Goal: Answer question/provide support

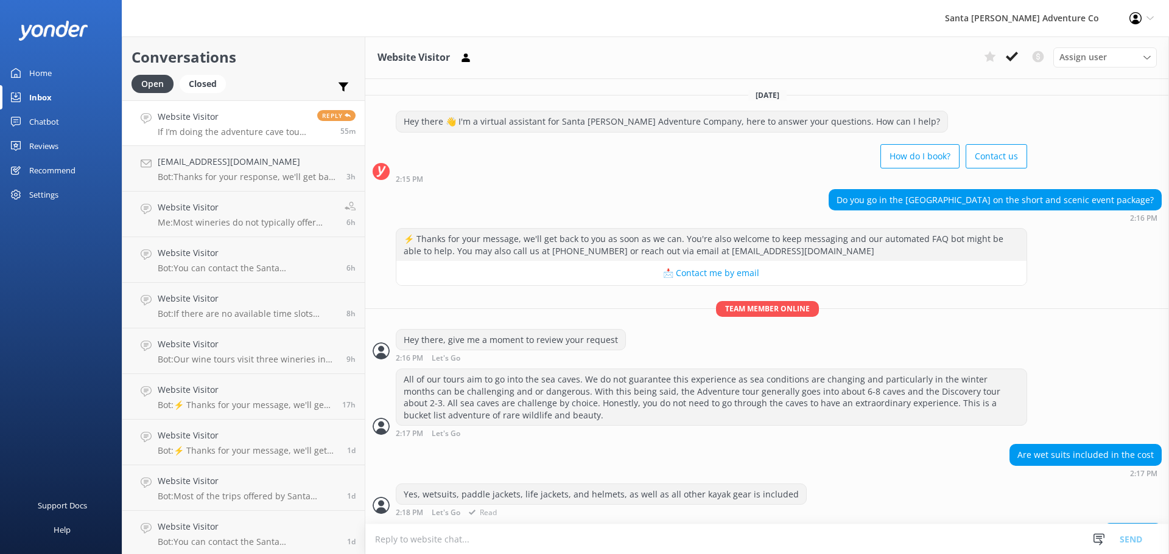
scroll to position [181, 0]
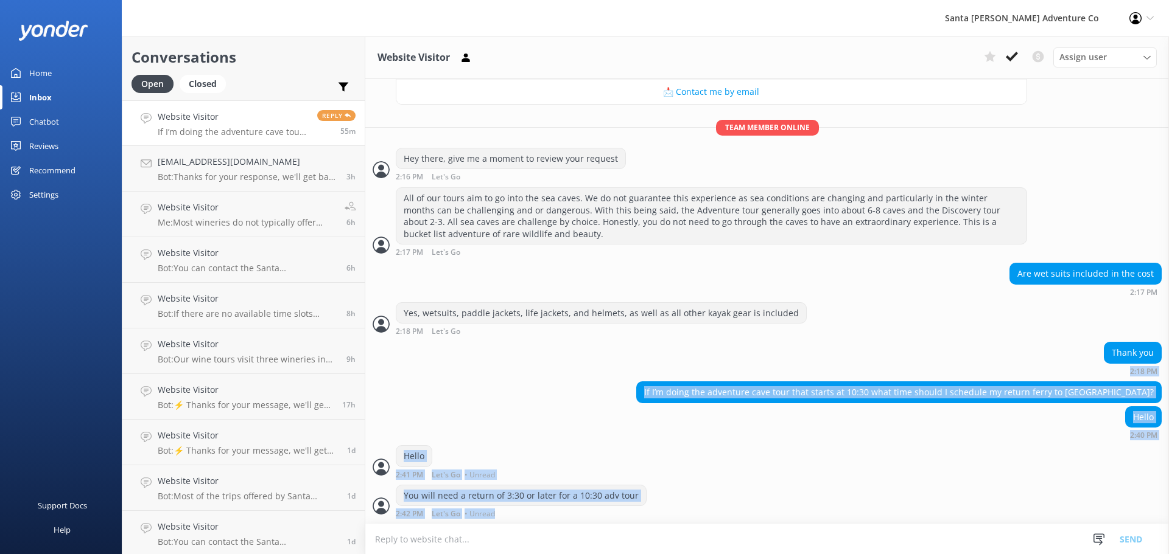
drag, startPoint x: 670, startPoint y: 510, endPoint x: 481, endPoint y: 378, distance: 230.3
click at [481, 378] on div "[DATE] Hey there 👋 I'm a virtual assistant for Santa [PERSON_NAME] Adventure Co…" at bounding box center [766, 211] width 803 height 626
click at [520, 417] on div "Hello 2:40 PM" at bounding box center [766, 423] width 803 height 33
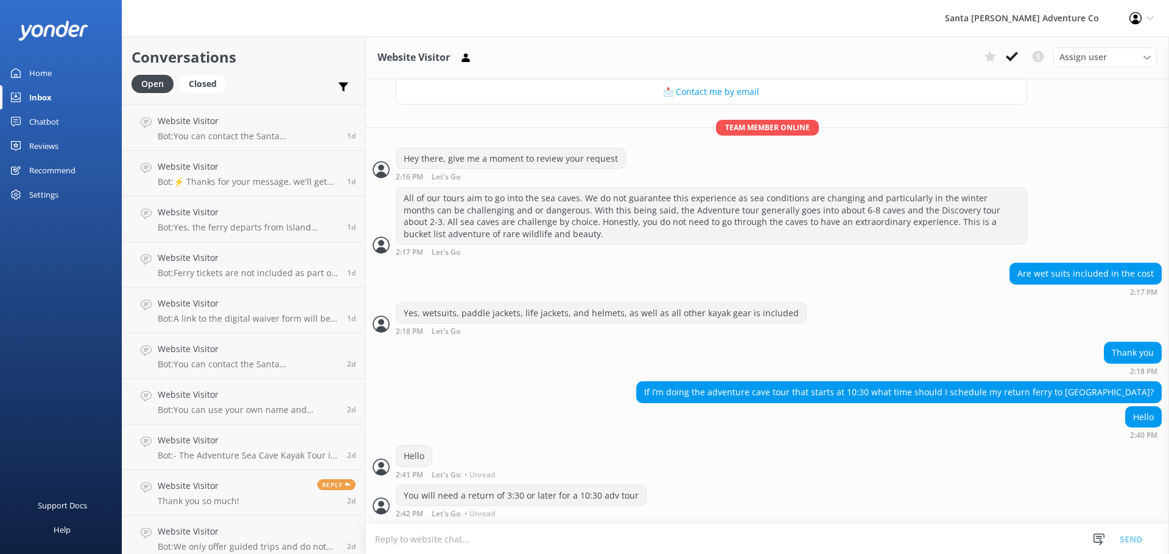
scroll to position [0, 0]
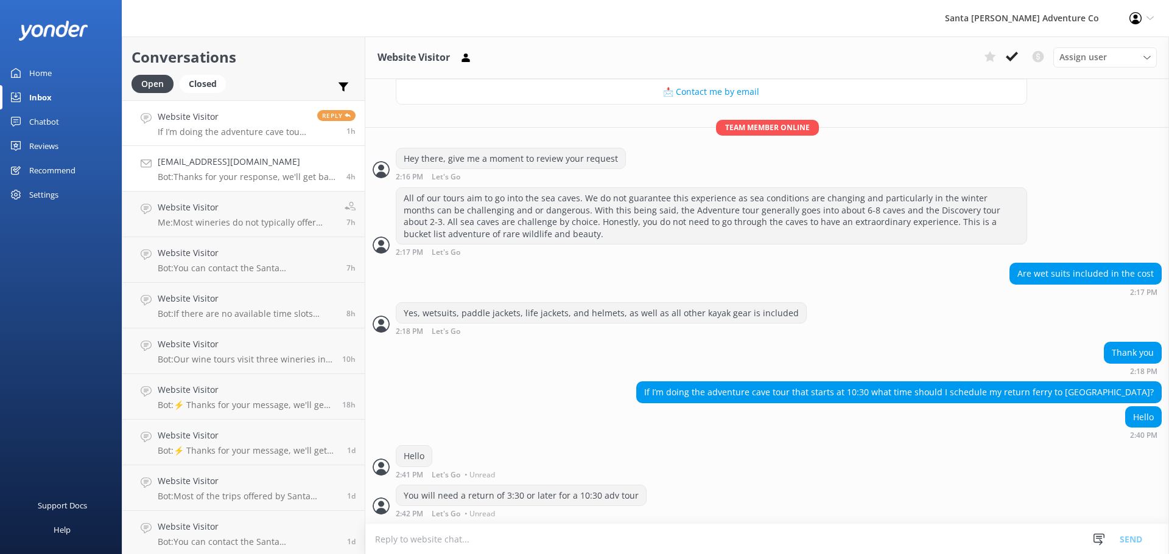
click at [222, 182] on p "Bot: Thanks for your response, we'll get back to you as soon as we can during o…" at bounding box center [248, 177] width 180 height 11
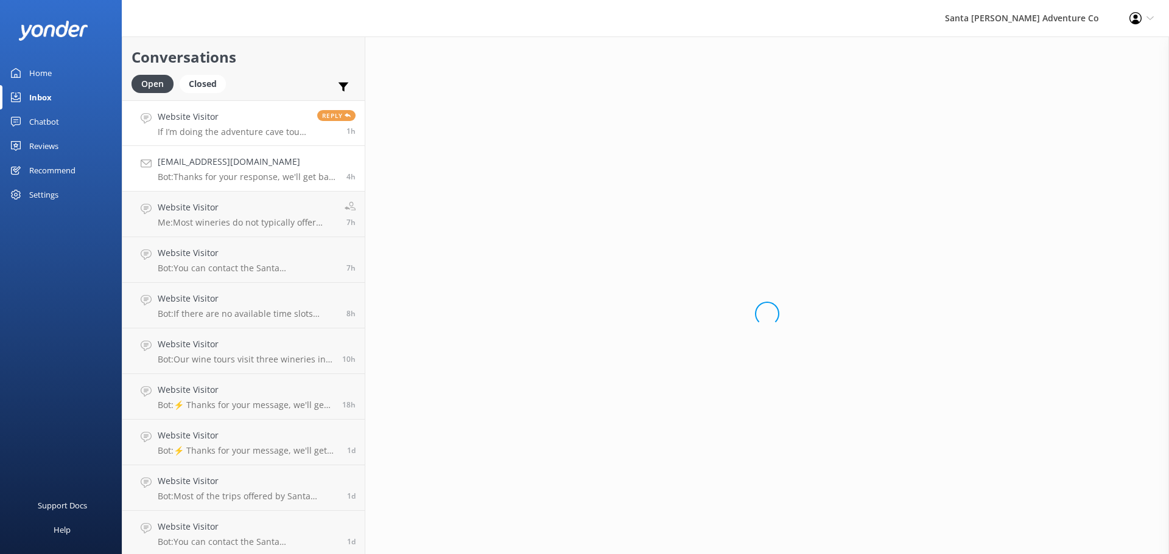
click at [203, 132] on p "If I’m doing the adventure cave tour that starts at 10:30 what time should I sc…" at bounding box center [233, 132] width 150 height 11
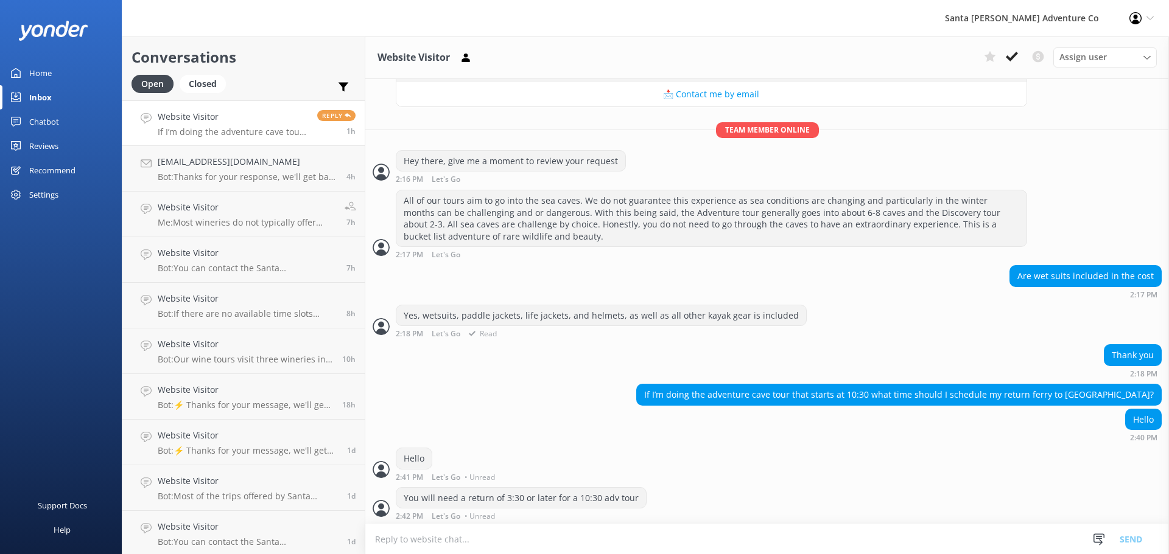
scroll to position [181, 0]
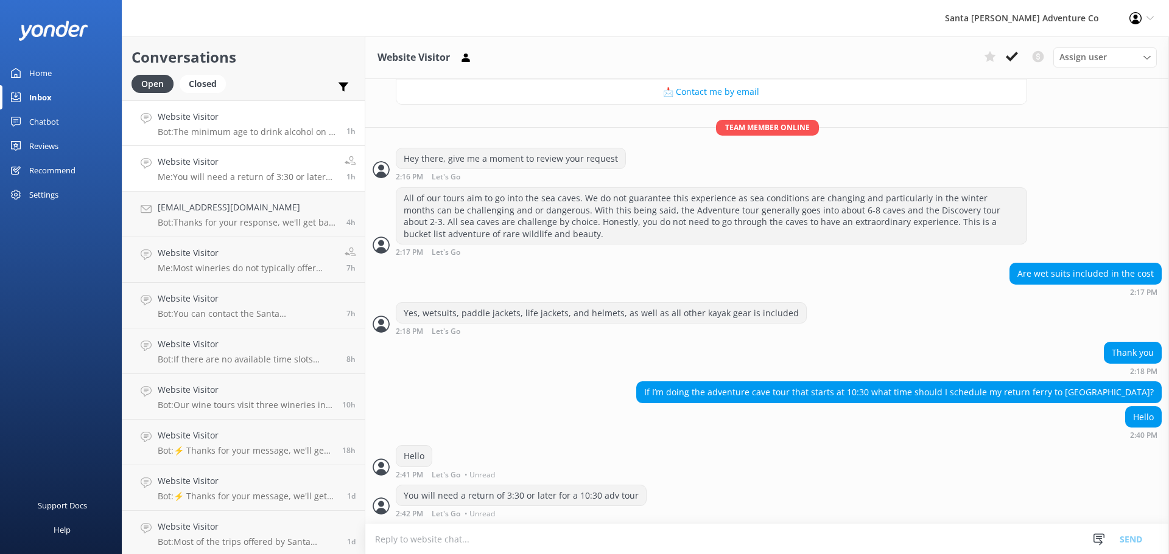
click at [222, 132] on p "Bot: The minimum age to drink alcohol on a wine tour is 21 years. However, chil…" at bounding box center [248, 132] width 180 height 11
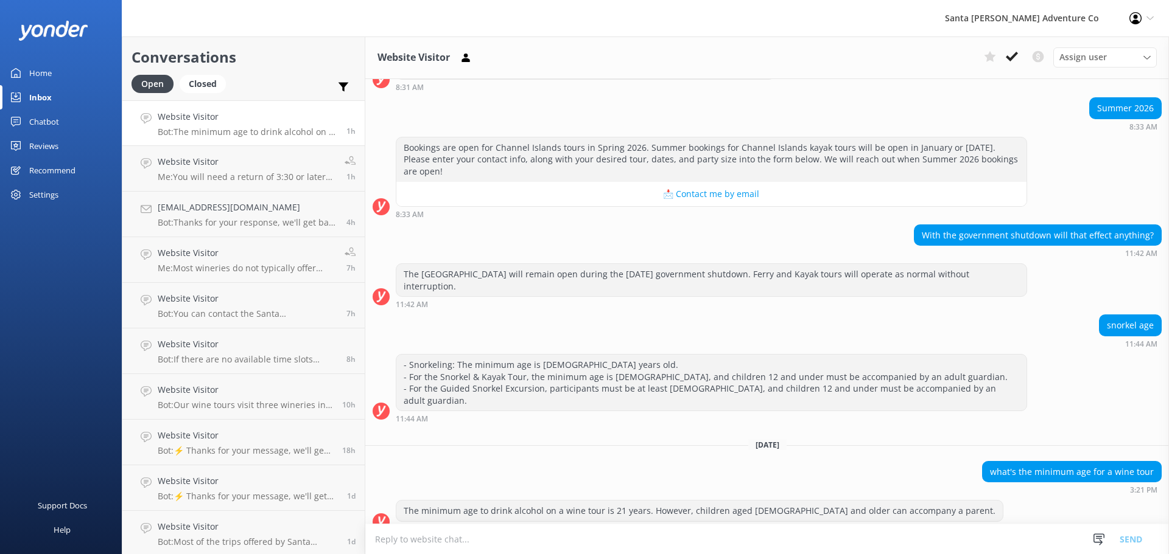
scroll to position [1850, 0]
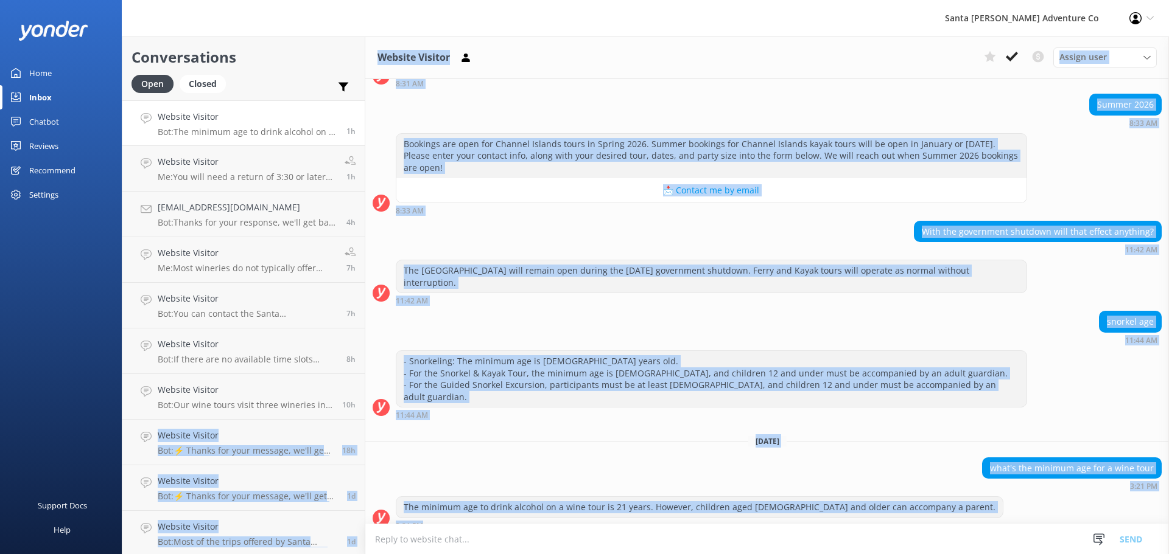
drag, startPoint x: 937, startPoint y: 516, endPoint x: 357, endPoint y: 397, distance: 592.1
click at [357, 397] on div "Conversations Open Closed Important Converted Assigned to me Unassigned Website…" at bounding box center [645, 296] width 1047 height 518
click at [553, 458] on div "what's the minimum age for a wine tour 3:21 PM" at bounding box center [766, 474] width 803 height 33
drag, startPoint x: 932, startPoint y: 500, endPoint x: 338, endPoint y: 376, distance: 606.3
click at [338, 376] on div "Conversations Open Closed Important Converted Assigned to me Unassigned Website…" at bounding box center [645, 296] width 1047 height 518
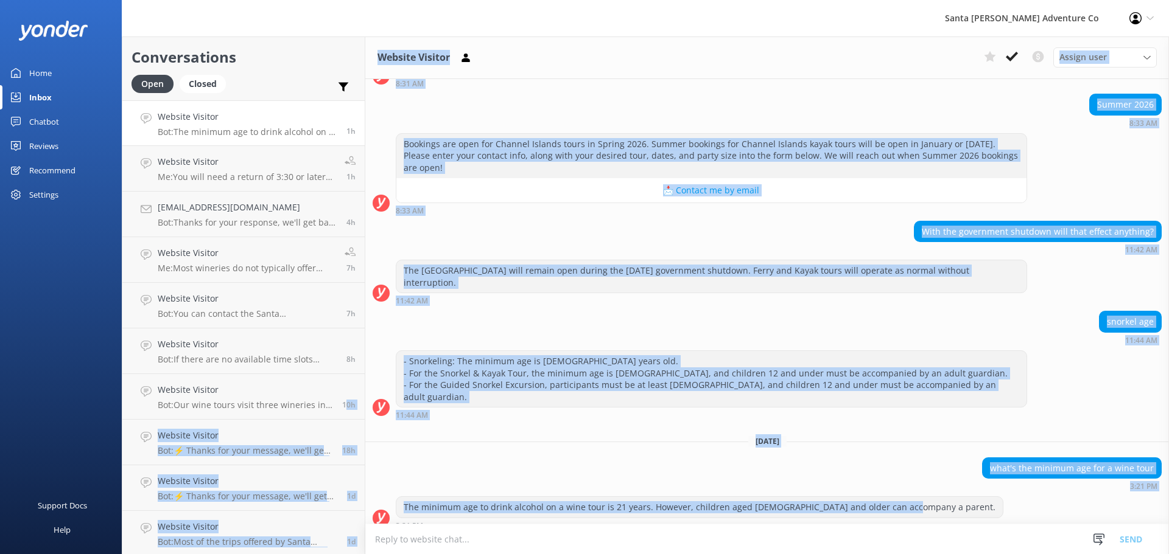
click at [480, 458] on div "what's the minimum age for a wine tour 3:21 PM" at bounding box center [766, 474] width 803 height 33
